Goal: Navigation & Orientation: Find specific page/section

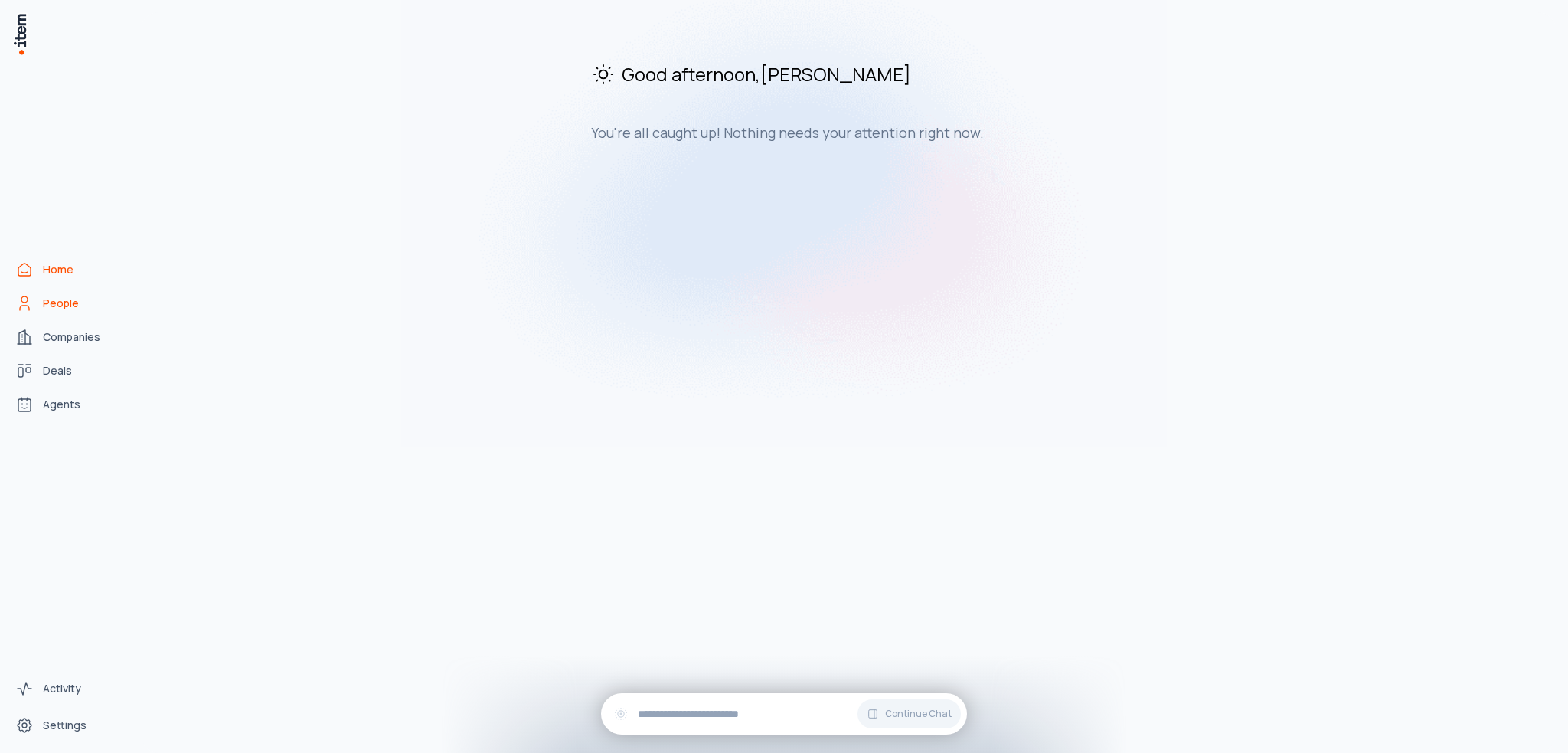
click at [61, 298] on span "People" at bounding box center [61, 303] width 36 height 15
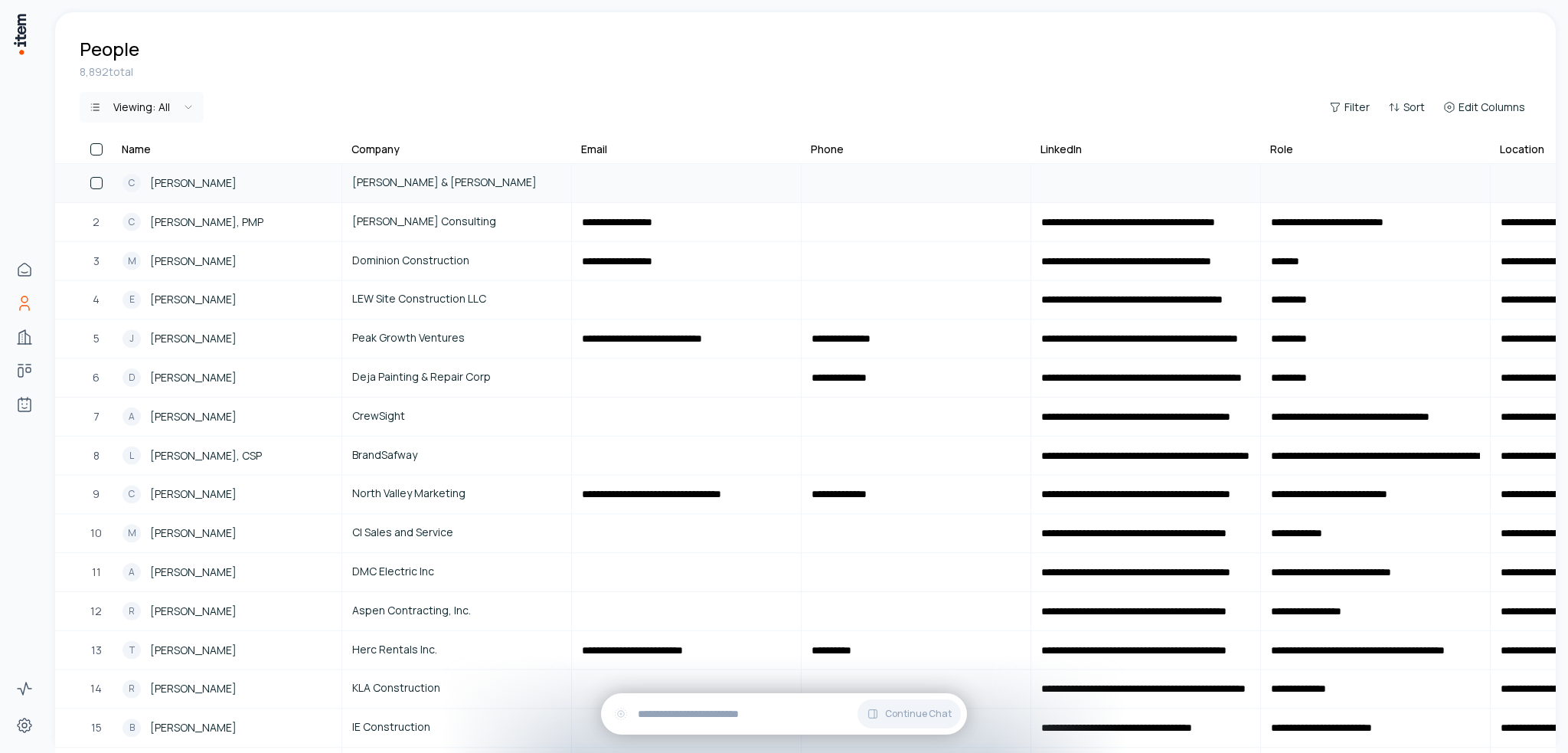
click at [190, 186] on span "[PERSON_NAME]" at bounding box center [193, 183] width 86 height 17
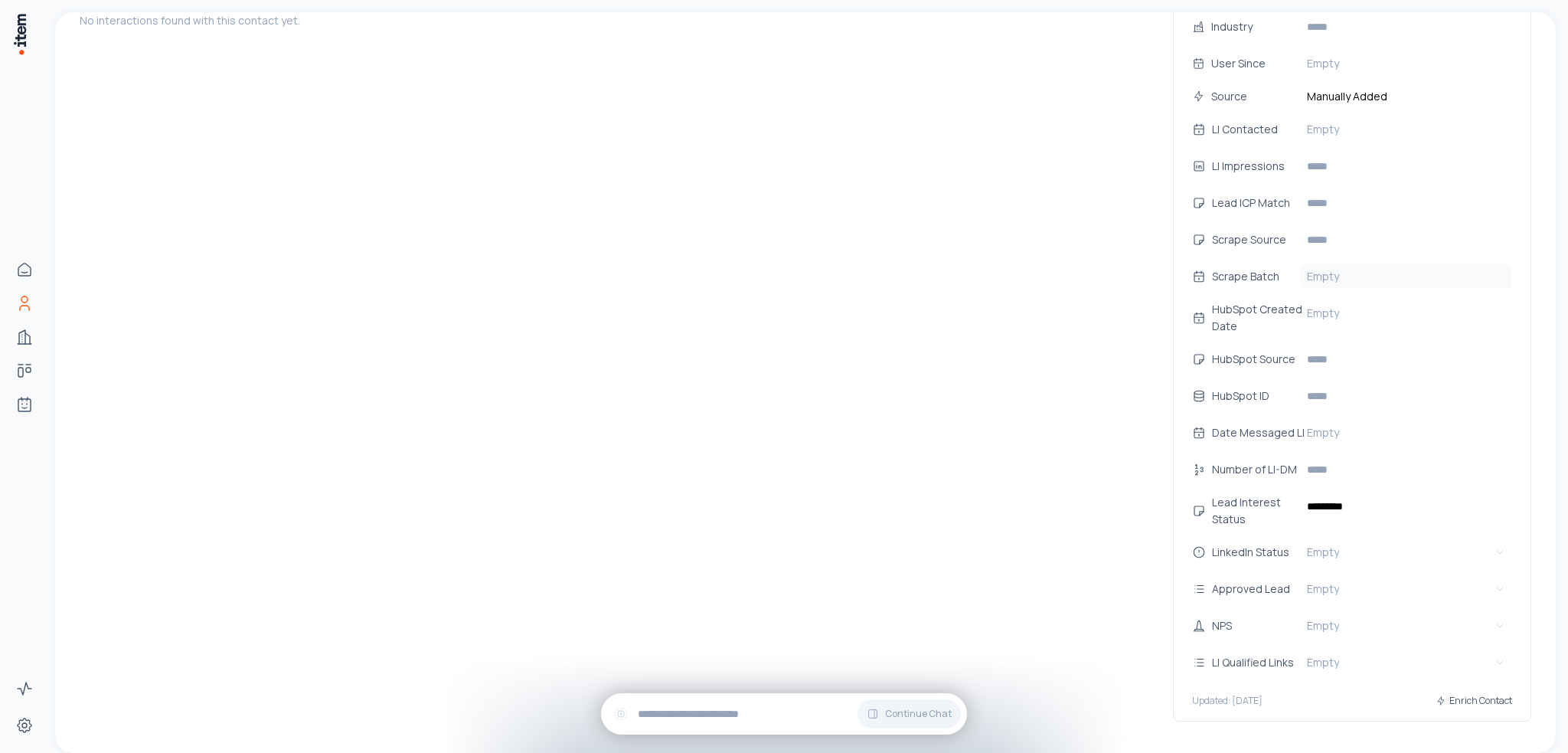
scroll to position [430, 0]
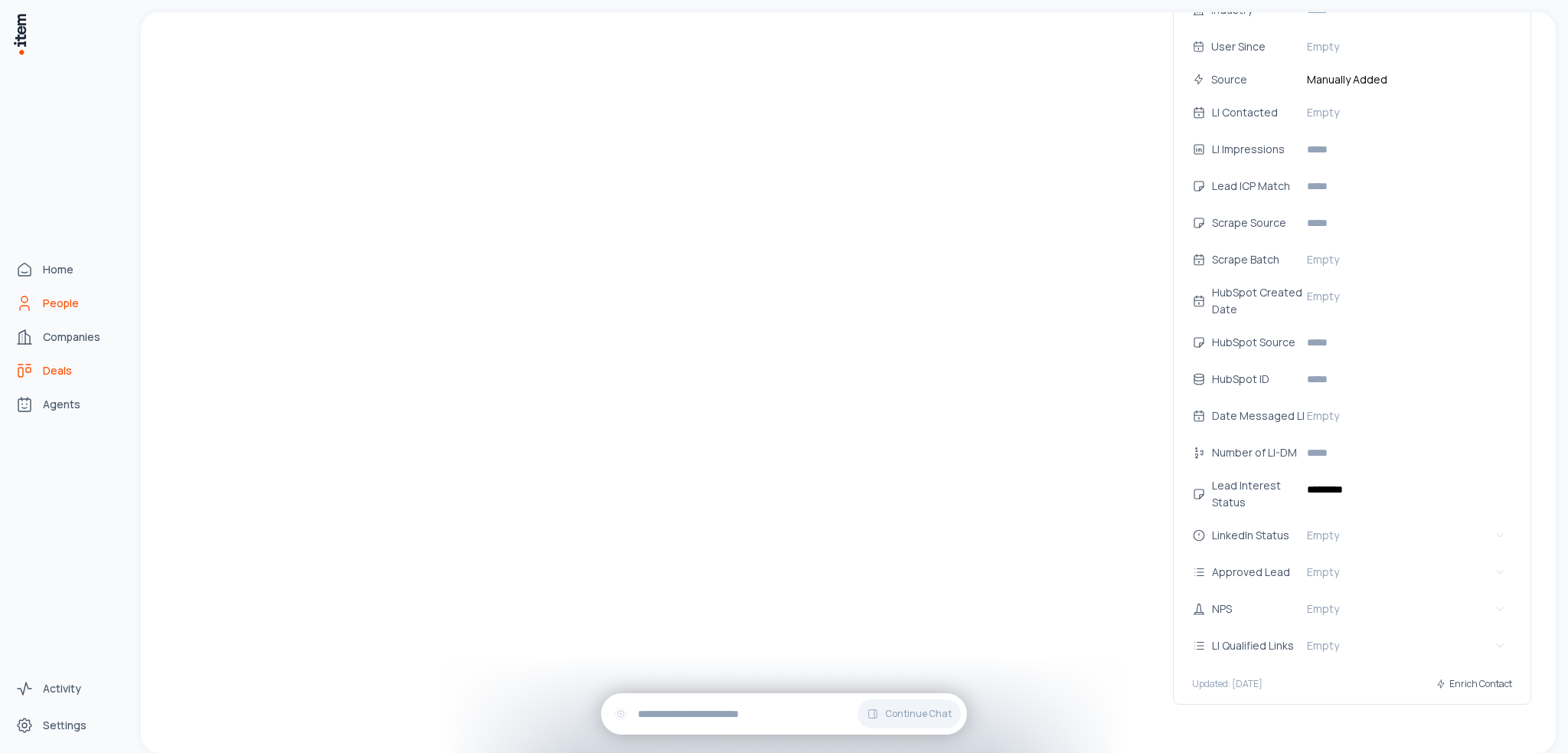
click at [46, 370] on span "Deals" at bounding box center [58, 371] width 29 height 15
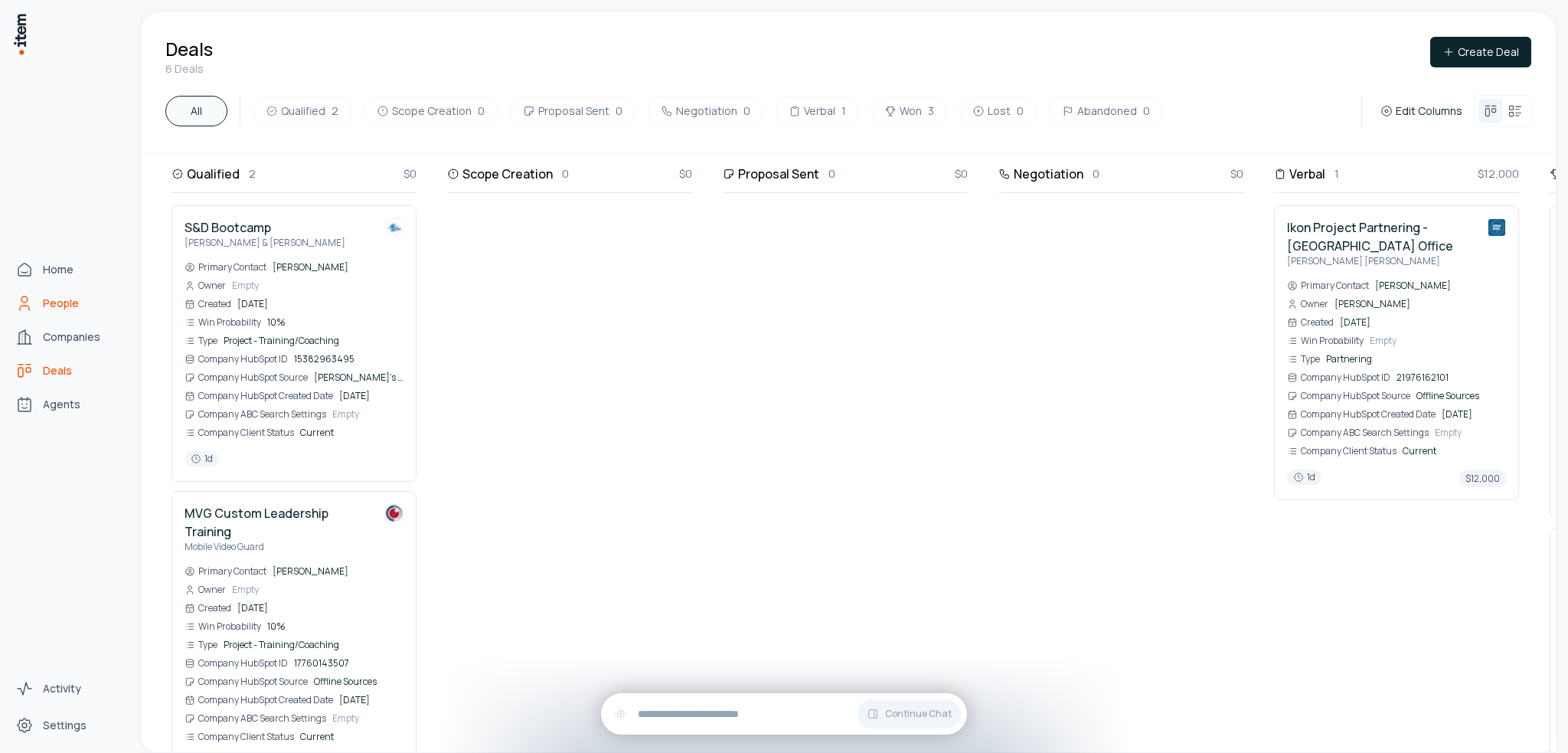
drag, startPoint x: 44, startPoint y: 306, endPoint x: 71, endPoint y: 306, distance: 27.0
click at [44, 306] on span "People" at bounding box center [61, 303] width 36 height 15
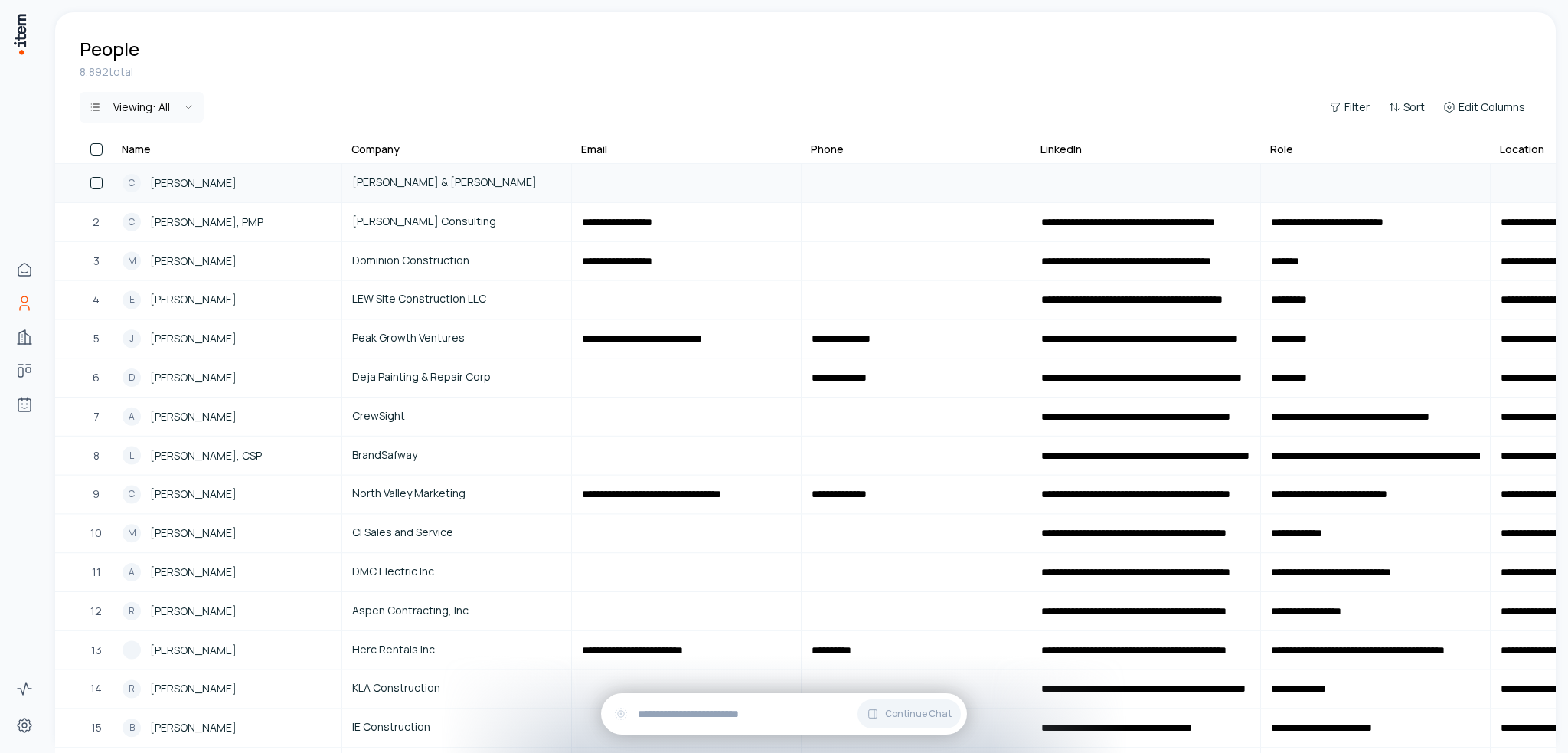
click at [190, 188] on span "[PERSON_NAME]" at bounding box center [193, 183] width 86 height 17
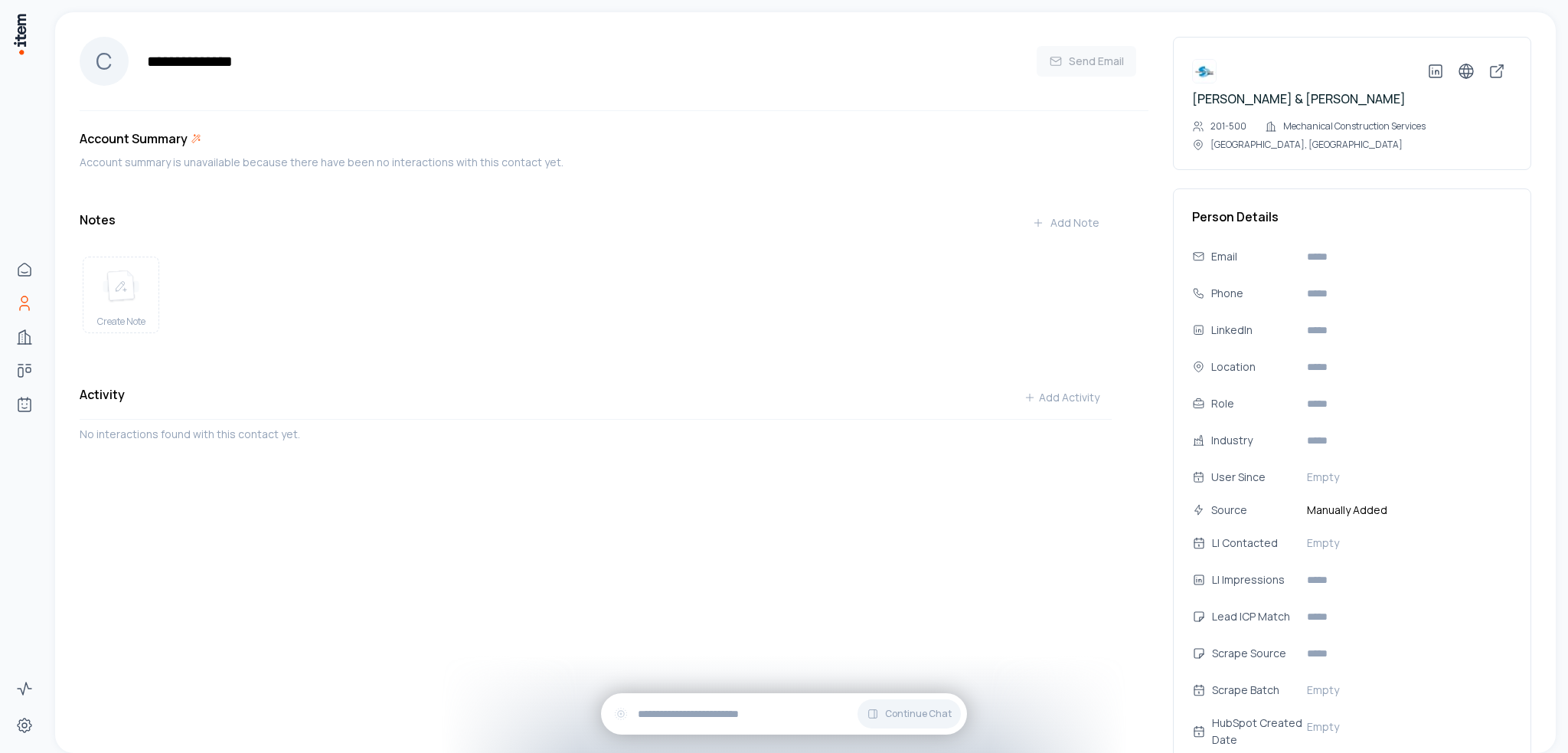
click at [1259, 22] on div "[PERSON_NAME] & [PERSON_NAME] 201-500 Mechanical Construction Services [GEOGRAP…" at bounding box center [1340, 574] width 383 height 1123
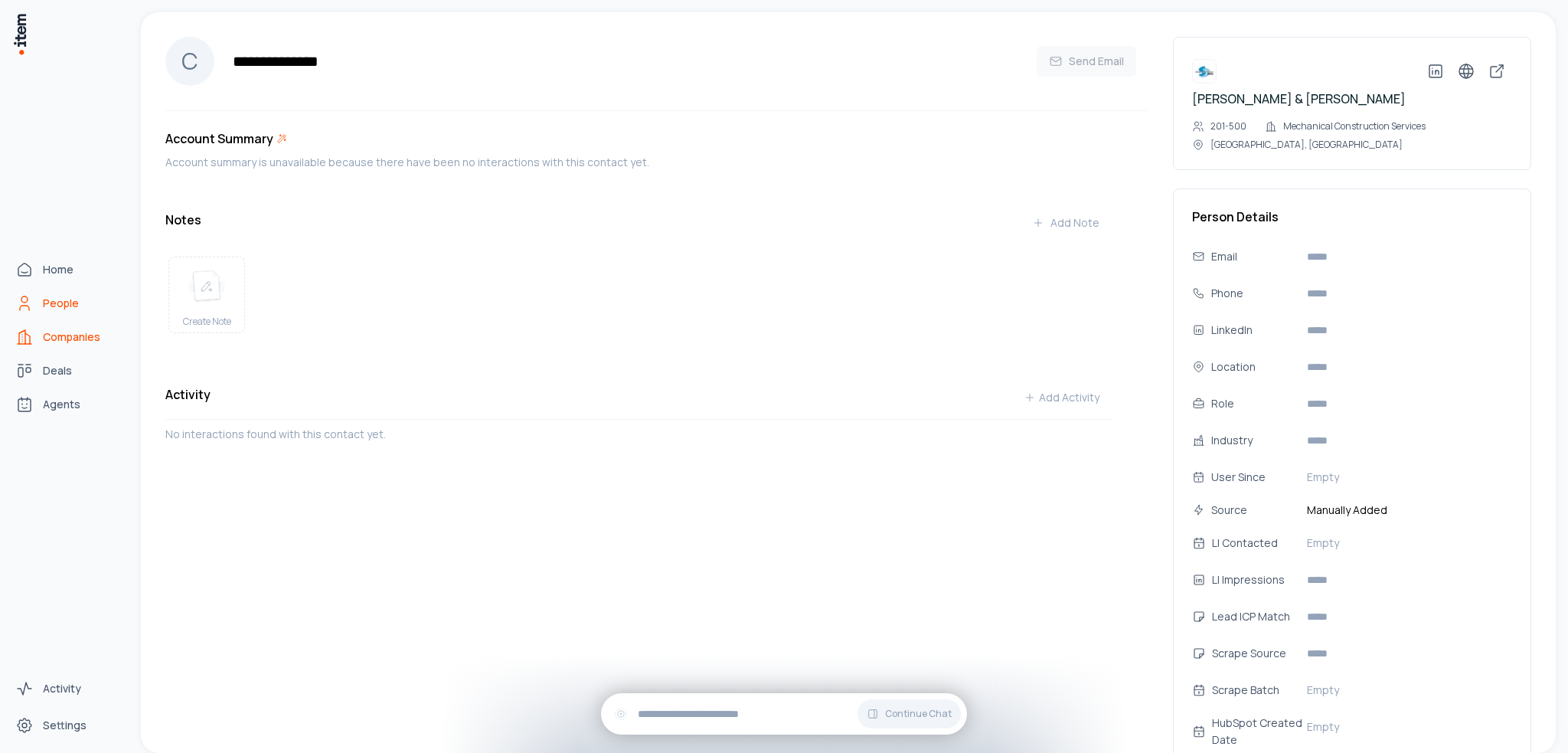
click at [33, 345] on icon "Companies" at bounding box center [24, 336] width 18 height 18
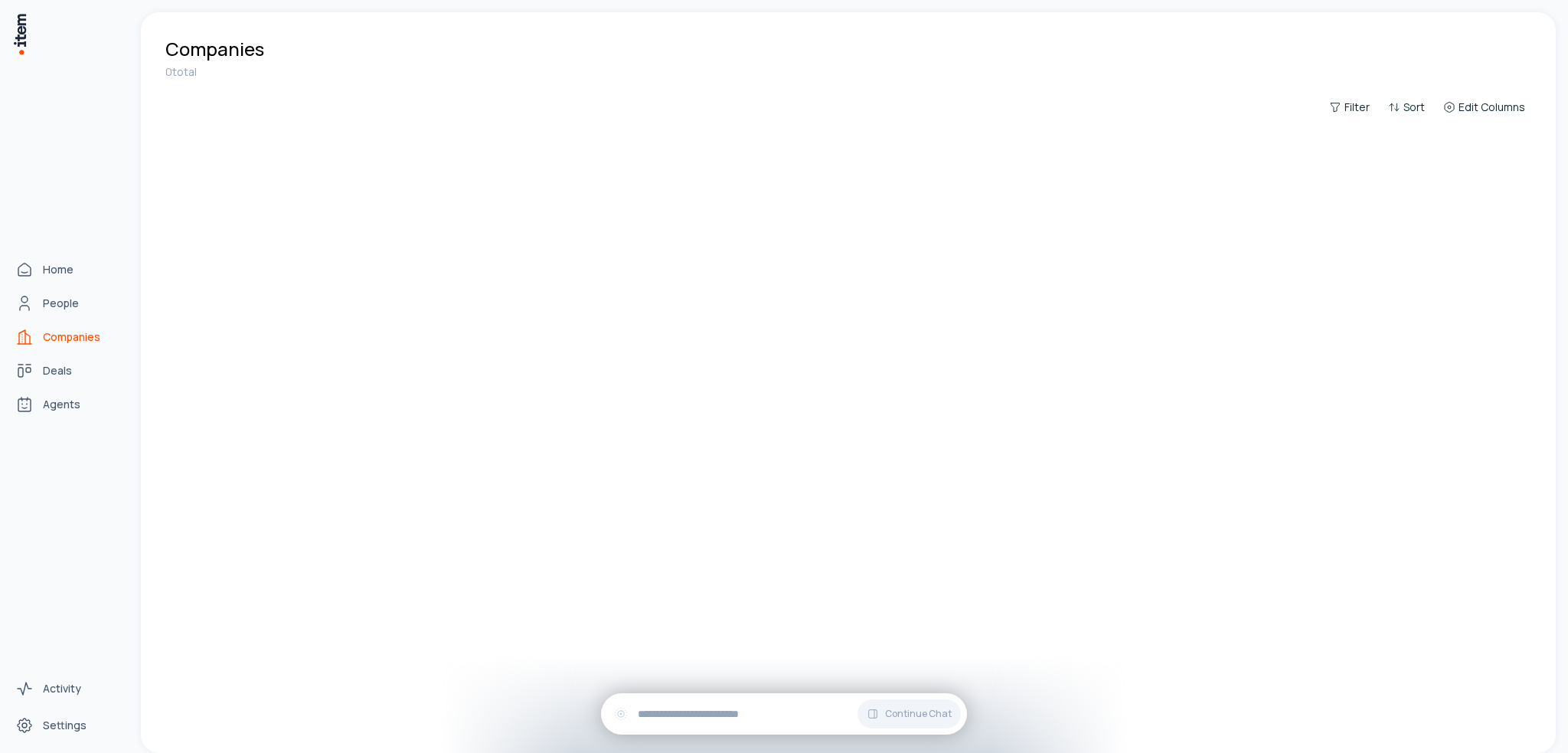
click at [25, 333] on icon "Companies" at bounding box center [27, 338] width 4 height 11
